Goal: Information Seeking & Learning: Learn about a topic

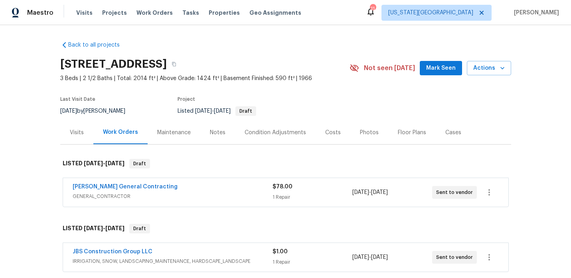
click at [43, 14] on span "Maestro" at bounding box center [40, 13] width 26 height 8
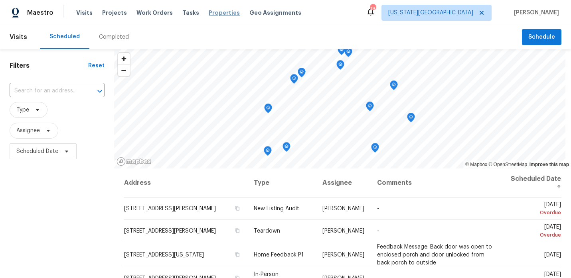
click at [210, 12] on span "Properties" at bounding box center [224, 13] width 31 height 8
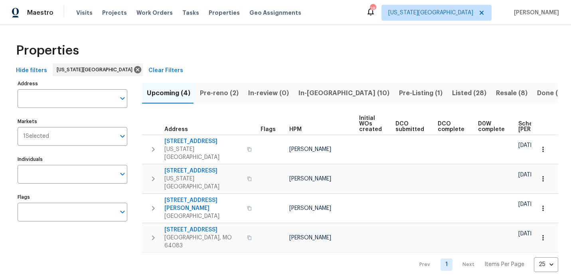
click at [214, 93] on span "Pre-reno (2)" at bounding box center [219, 93] width 39 height 11
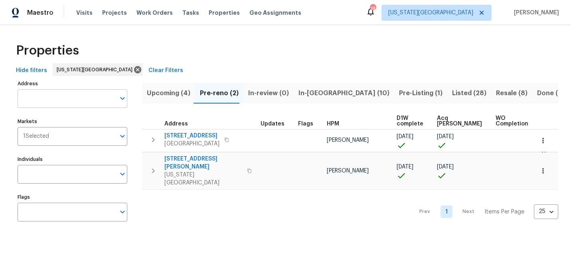
click at [66, 101] on input "Address" at bounding box center [67, 98] width 98 height 19
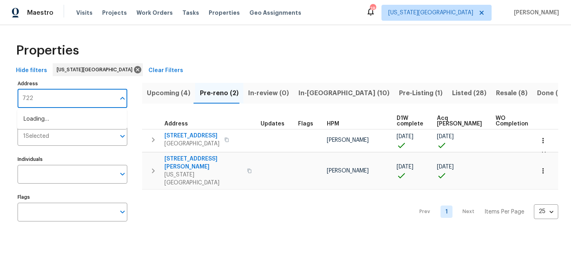
type input "7227"
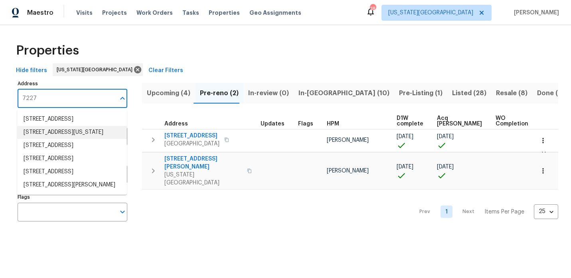
click at [40, 131] on li "7227 Greeley Ave Kansas City KS 66109" at bounding box center [72, 132] width 110 height 13
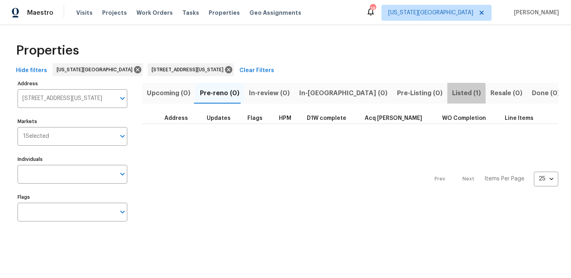
click at [447, 101] on button "Listed (1)" at bounding box center [466, 93] width 38 height 21
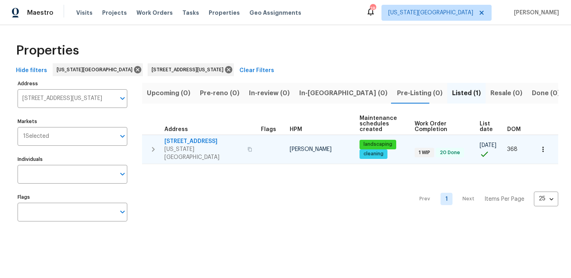
click at [203, 139] on span "7227 Greeley Ave" at bounding box center [203, 142] width 78 height 8
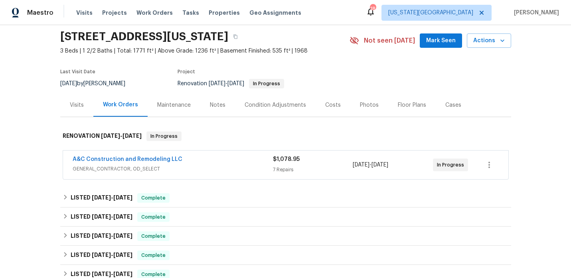
scroll to position [30, 0]
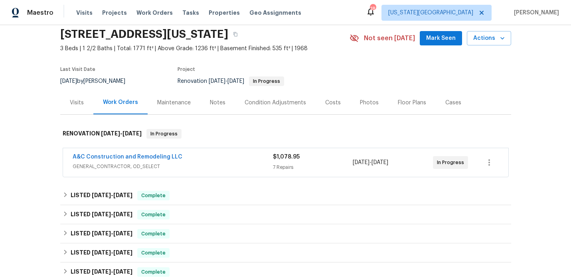
click at [180, 157] on div "A&C Construction and Remodeling LLC" at bounding box center [173, 158] width 200 height 10
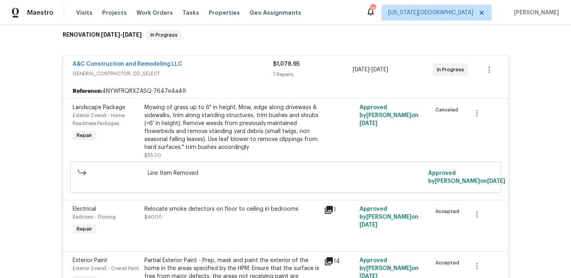
scroll to position [0, 0]
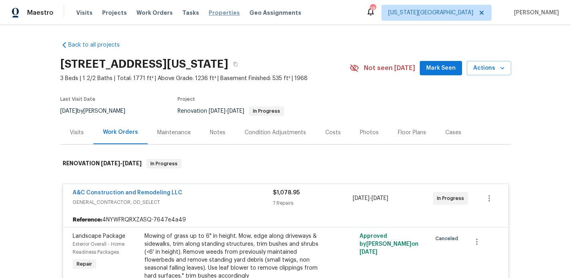
click at [209, 14] on span "Properties" at bounding box center [224, 13] width 31 height 8
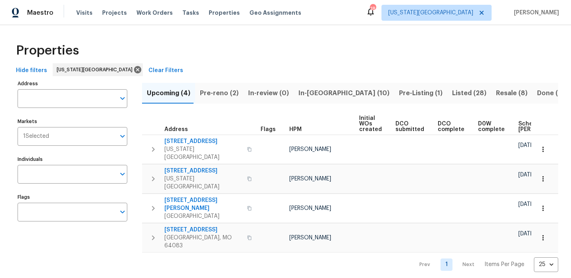
click at [309, 97] on span "In-reno (10)" at bounding box center [343, 93] width 91 height 11
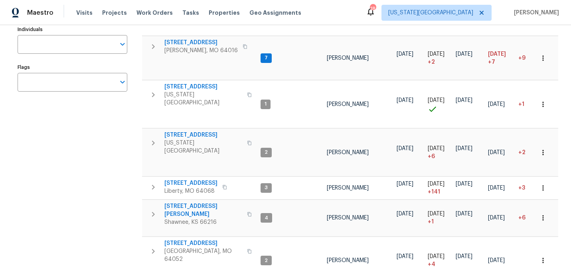
scroll to position [158, 0]
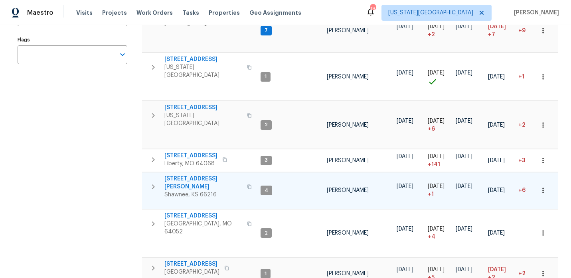
click at [193, 175] on span "4940 Alden Rd" at bounding box center [203, 183] width 78 height 16
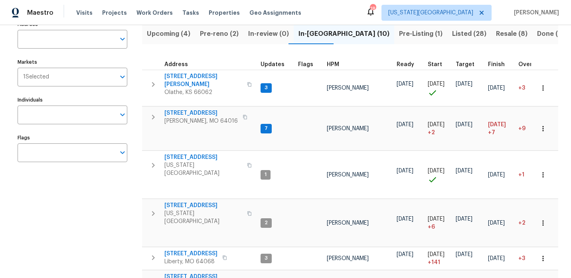
scroll to position [0, 0]
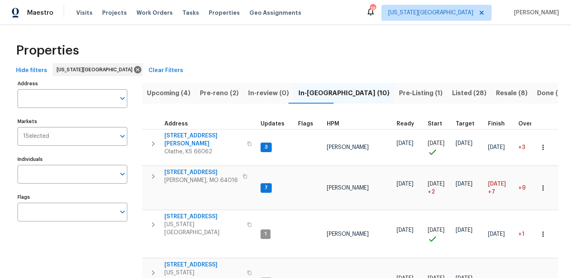
click at [179, 97] on span "Upcoming (4)" at bounding box center [168, 93] width 43 height 11
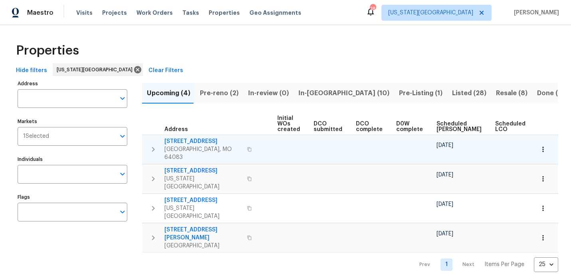
scroll to position [0, 91]
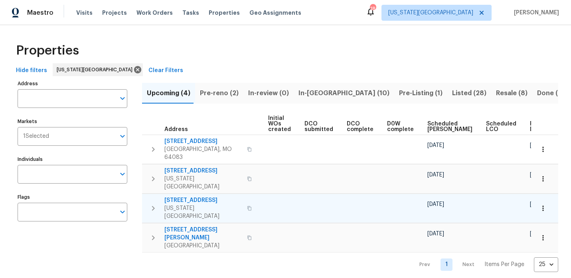
click at [195, 197] on span "5348 N Cambridge Ave" at bounding box center [203, 201] width 78 height 8
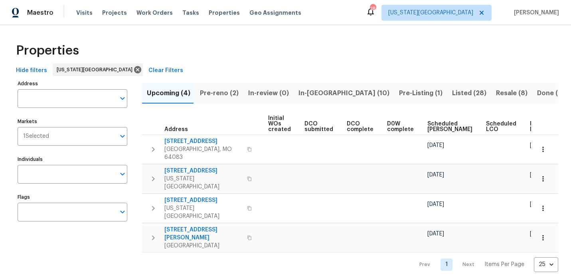
click at [399, 92] on span "Pre-Listing (1)" at bounding box center [420, 93] width 43 height 11
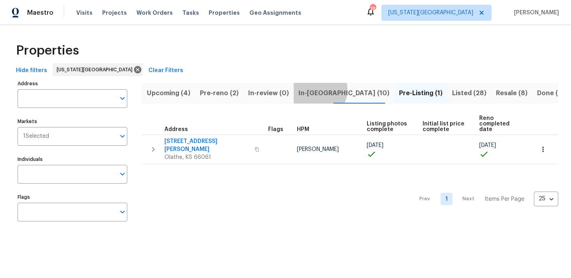
click at [314, 90] on span "In-[GEOGRAPHIC_DATA] (10)" at bounding box center [343, 93] width 91 height 11
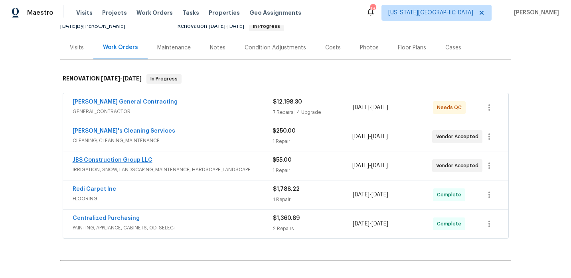
scroll to position [87, 0]
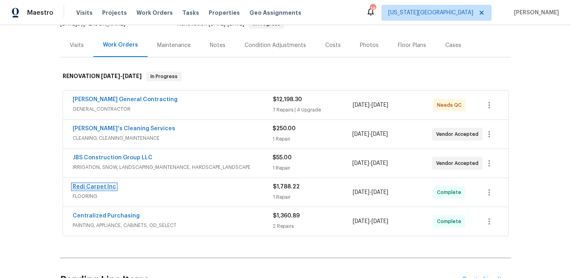
click at [102, 187] on link "Redi Carpet Inc" at bounding box center [94, 187] width 43 height 6
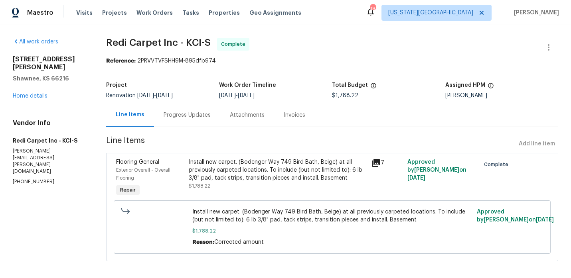
click at [196, 116] on div "Progress Updates" at bounding box center [187, 115] width 47 height 8
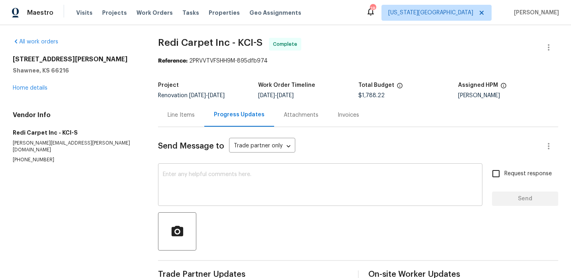
click at [230, 175] on textarea at bounding box center [320, 186] width 315 height 28
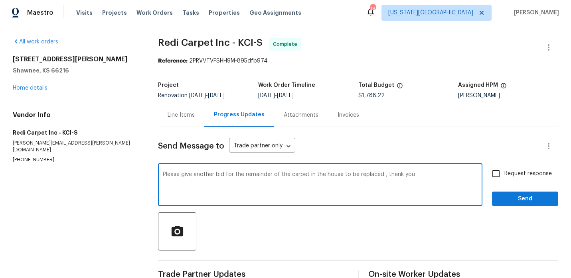
type textarea "Please give another bid for the remainder of the carpet in the house to be repl…"
click at [507, 193] on button "Send" at bounding box center [525, 199] width 66 height 15
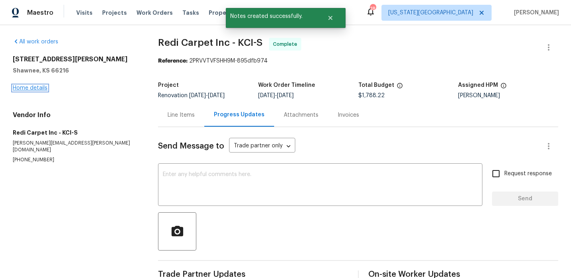
click at [39, 88] on link "Home details" at bounding box center [30, 88] width 35 height 6
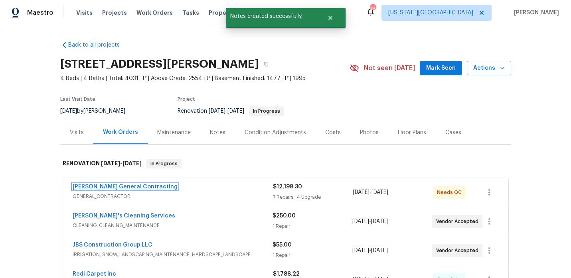
click at [153, 185] on link "Nicholson General Contracting" at bounding box center [125, 187] width 105 height 6
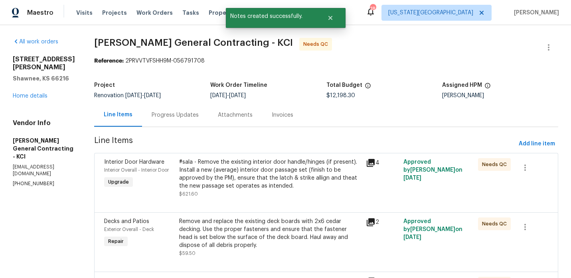
click at [184, 118] on div "Progress Updates" at bounding box center [175, 115] width 47 height 8
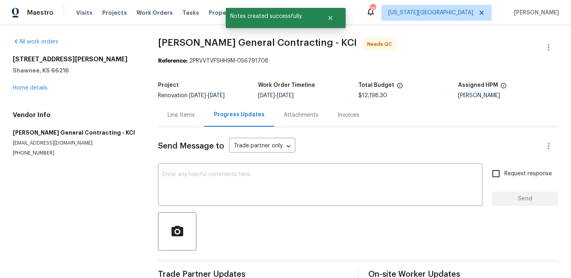
scroll to position [18, 0]
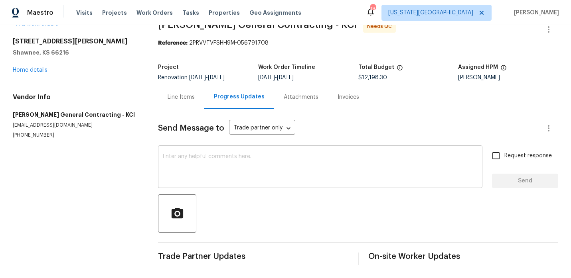
click at [190, 170] on textarea at bounding box center [320, 168] width 315 height 28
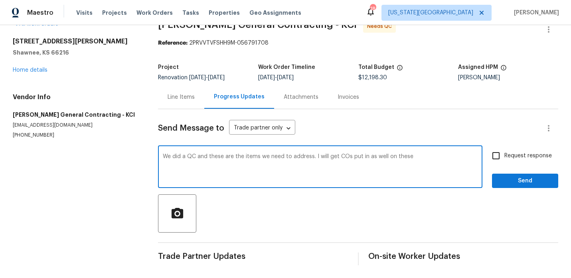
paste textarea "Touch up trim in main bath Replace carpet stairs and upstairs Fridge--decide if…"
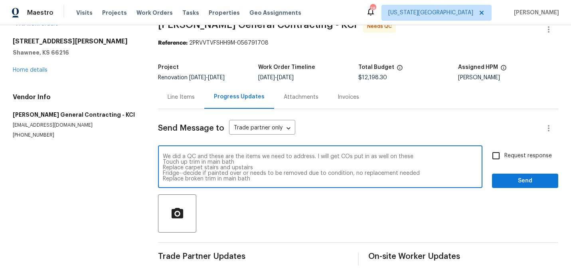
drag, startPoint x: 253, startPoint y: 169, endPoint x: 162, endPoint y: 166, distance: 91.0
click at [162, 166] on div "We did a QC and these are the items we need to address. I will get COs put in a…" at bounding box center [320, 168] width 324 height 41
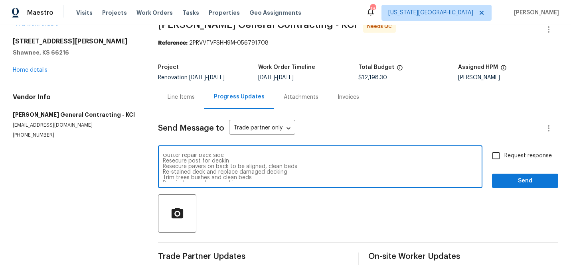
scroll to position [43, 0]
type textarea "We did a QC and these are the items we need to address. I will get COs put in a…"
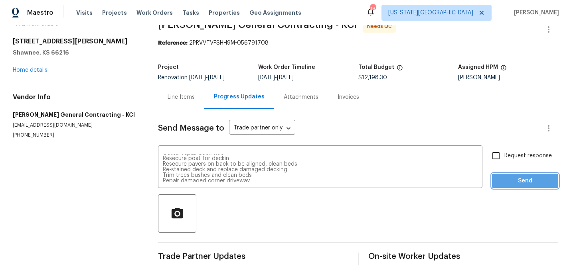
click at [531, 184] on span "Send" at bounding box center [524, 181] width 53 height 10
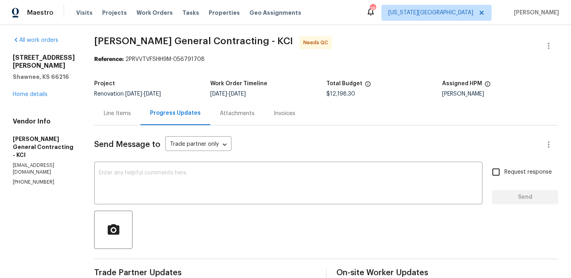
scroll to position [0, 0]
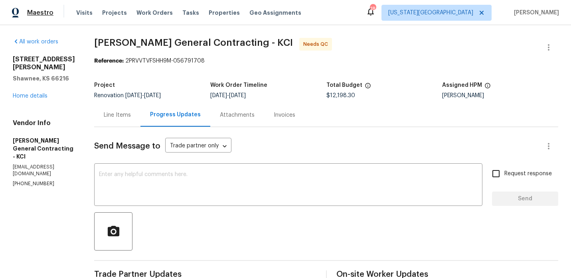
click at [36, 15] on span "Maestro" at bounding box center [40, 13] width 26 height 8
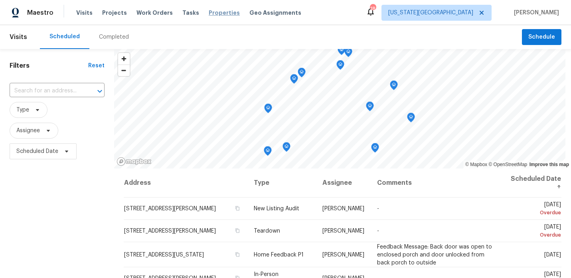
click at [213, 16] on span "Properties" at bounding box center [224, 13] width 31 height 8
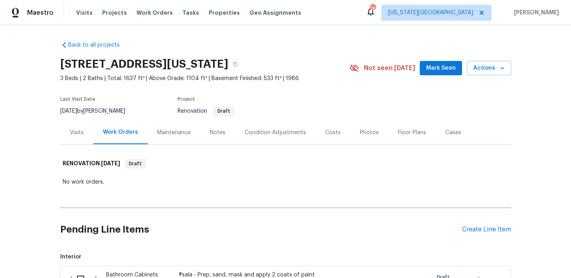
click at [75, 134] on div "Visits" at bounding box center [77, 133] width 14 height 8
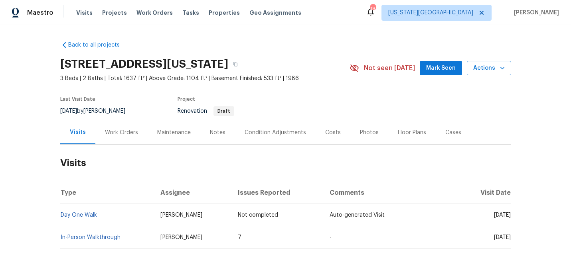
scroll to position [25, 0]
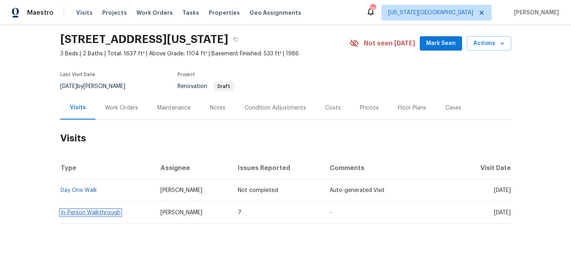
click at [92, 213] on link "In-Person Walkthrough" at bounding box center [91, 213] width 60 height 6
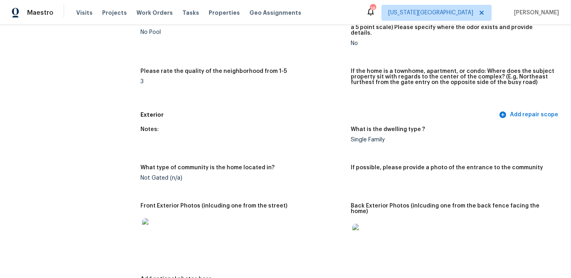
scroll to position [241, 0]
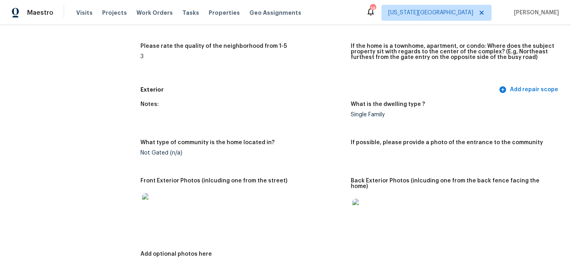
click at [159, 193] on img at bounding box center [155, 206] width 26 height 26
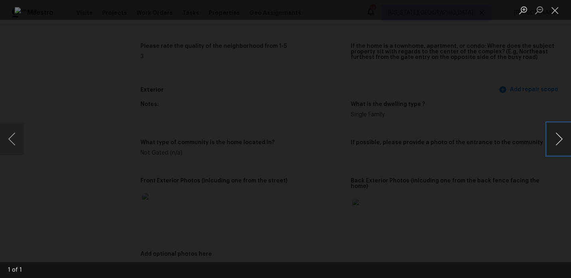
click at [553, 141] on button "Next image" at bounding box center [559, 139] width 24 height 32
click at [557, 12] on button "Close lightbox" at bounding box center [555, 10] width 16 height 14
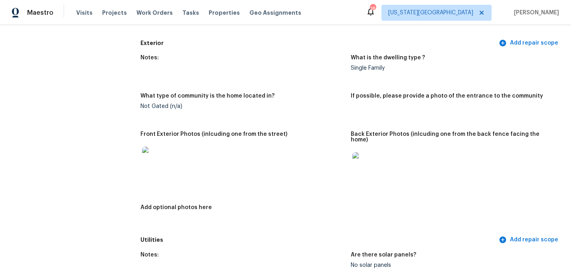
scroll to position [301, 0]
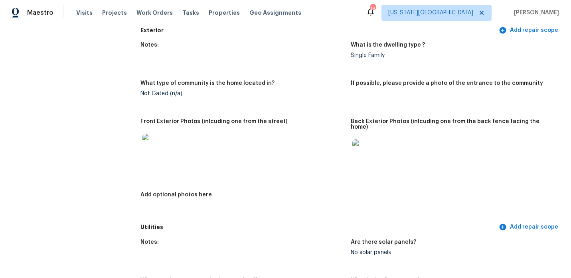
click at [373, 150] on img at bounding box center [365, 153] width 26 height 26
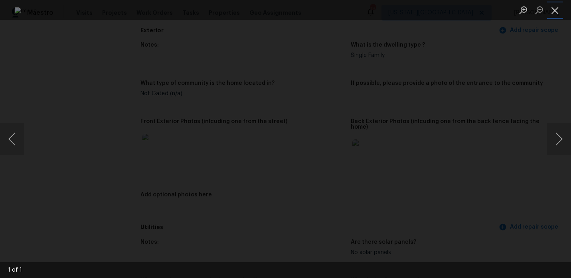
click at [558, 11] on button "Close lightbox" at bounding box center [555, 10] width 16 height 14
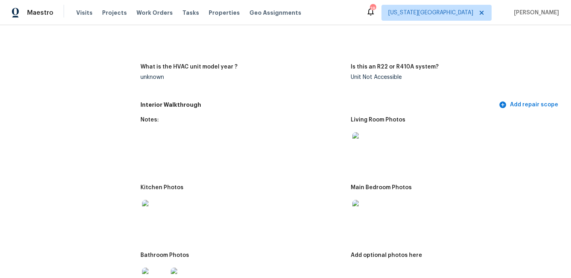
scroll to position [750, 0]
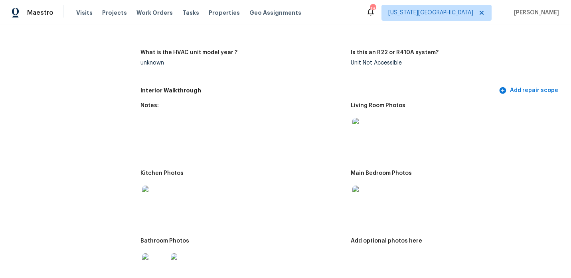
click at [362, 121] on img at bounding box center [365, 131] width 26 height 26
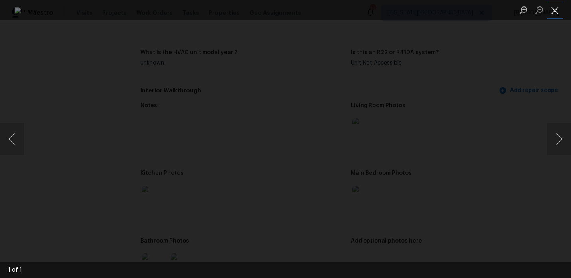
click at [556, 12] on button "Close lightbox" at bounding box center [555, 10] width 16 height 14
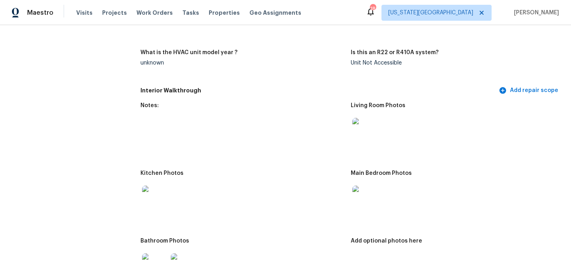
click at [361, 190] on img at bounding box center [365, 199] width 26 height 26
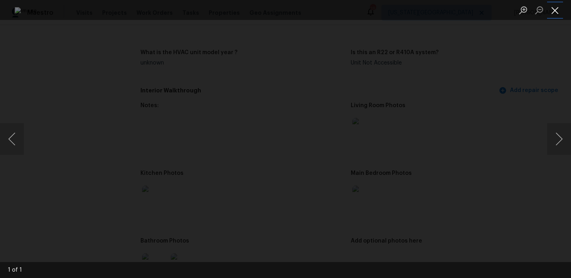
click at [556, 11] on button "Close lightbox" at bounding box center [555, 10] width 16 height 14
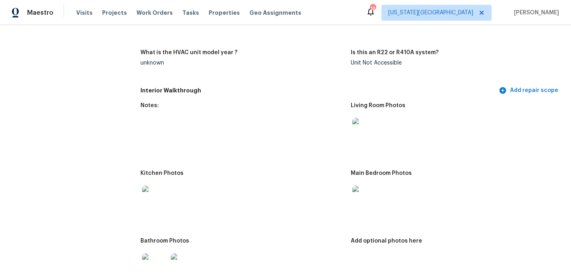
click at [154, 187] on img at bounding box center [155, 199] width 26 height 26
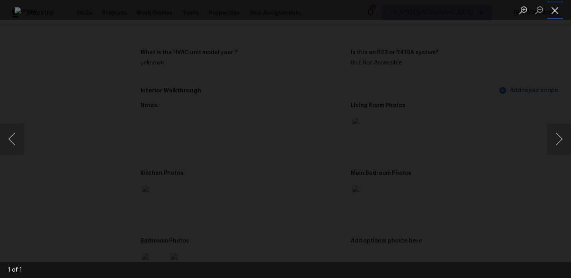
click at [554, 14] on button "Close lightbox" at bounding box center [555, 10] width 16 height 14
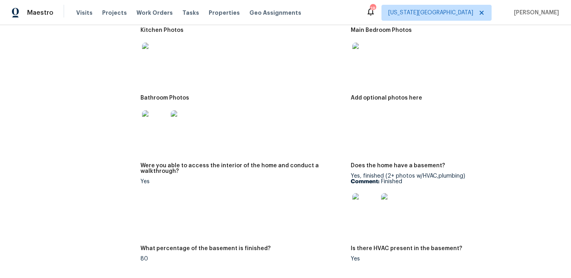
scroll to position [898, 0]
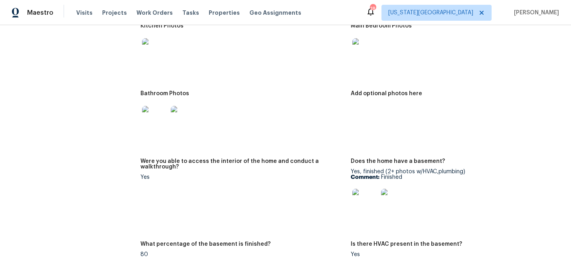
click at [365, 195] on img at bounding box center [365, 202] width 26 height 26
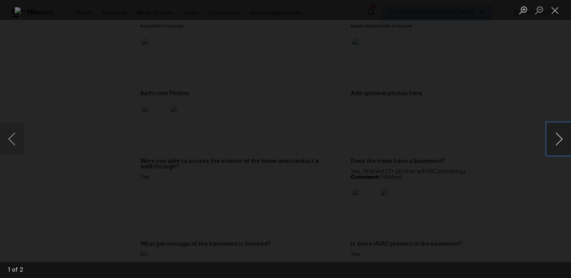
click at [556, 138] on button "Next image" at bounding box center [559, 139] width 24 height 32
click at [552, 12] on button "Close lightbox" at bounding box center [555, 10] width 16 height 14
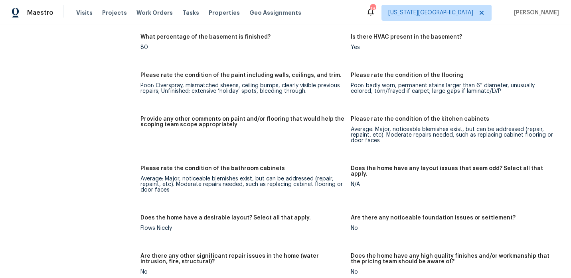
scroll to position [650, 0]
